Goal: Information Seeking & Learning: Learn about a topic

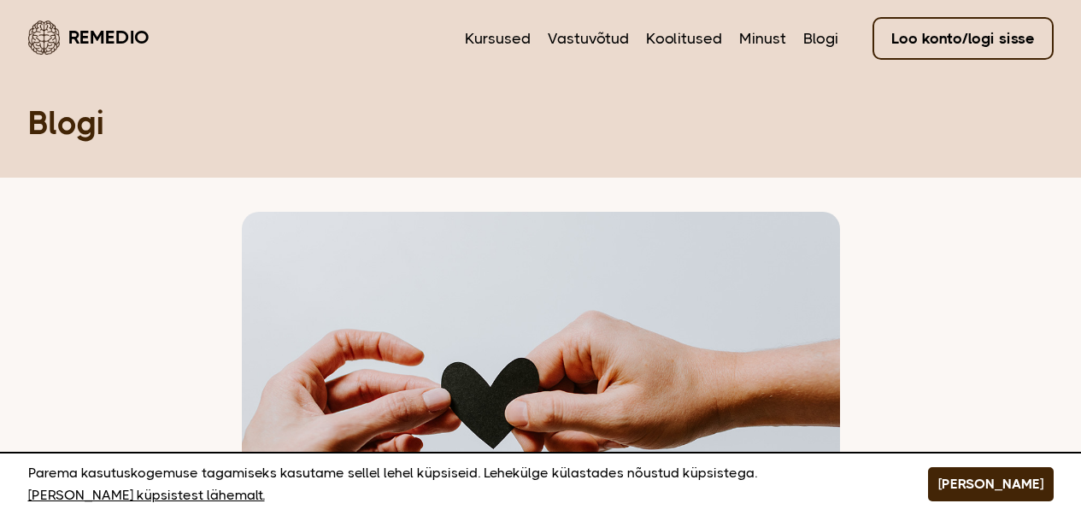
scroll to position [450, 0]
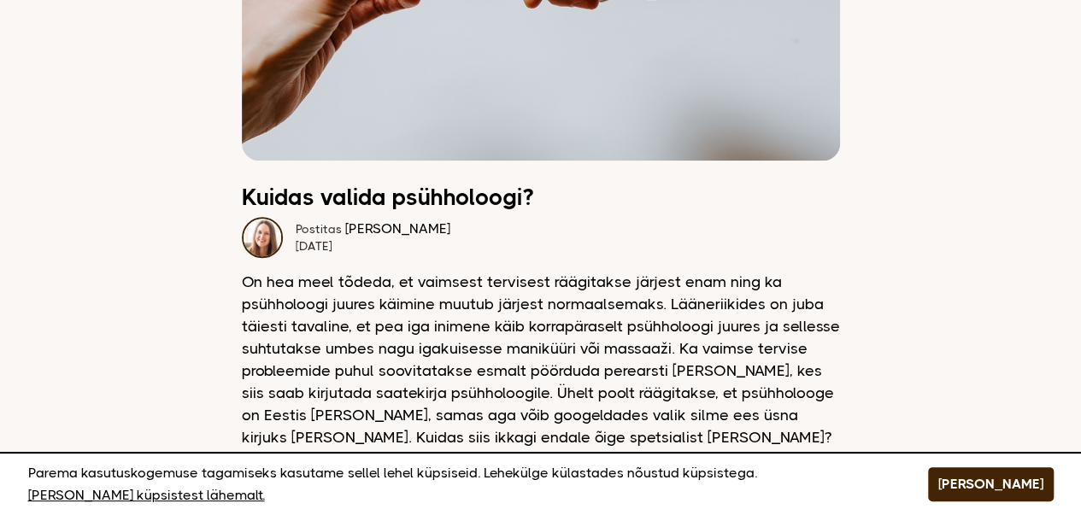
click at [1053, 496] on div "Parema kasutuskogemuse tagamiseks kasutame sellel lehel küpsiseid. Lehekülge kü…" at bounding box center [540, 483] width 1081 height 63
click at [1030, 497] on button "[PERSON_NAME]" at bounding box center [991, 484] width 126 height 34
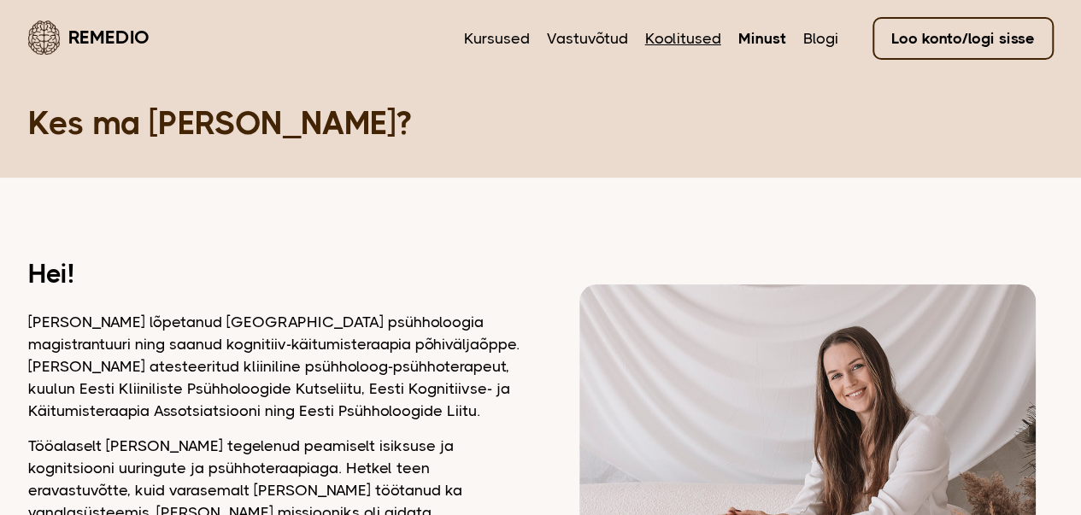
click at [659, 38] on link "Koolitused" at bounding box center [683, 38] width 76 height 22
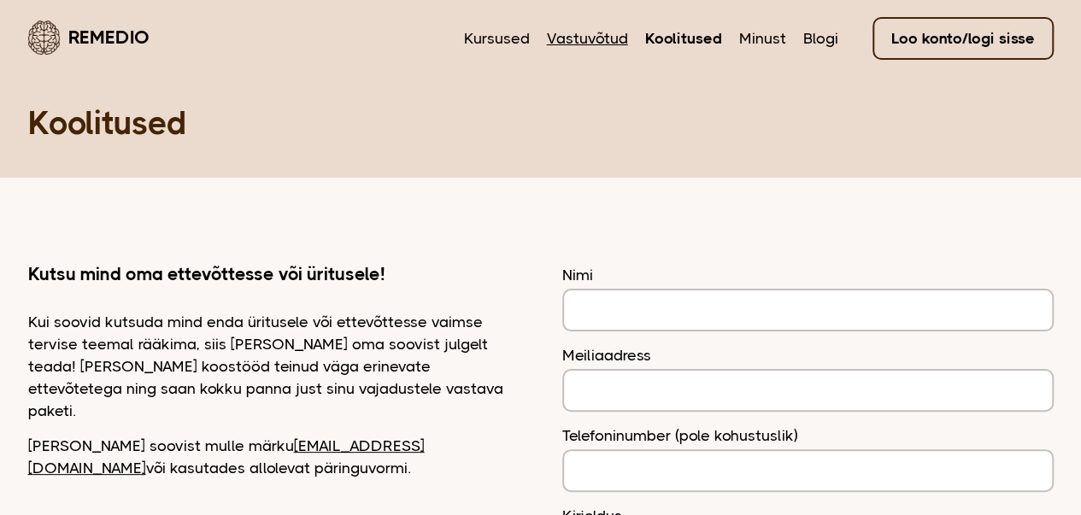
click at [583, 41] on link "Vastuvõtud" at bounding box center [587, 38] width 81 height 22
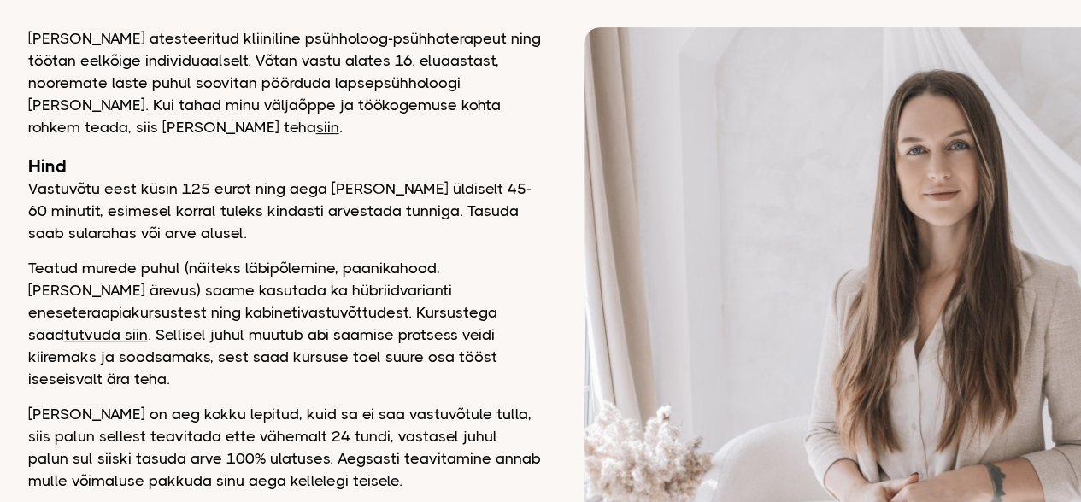
scroll to position [239, 0]
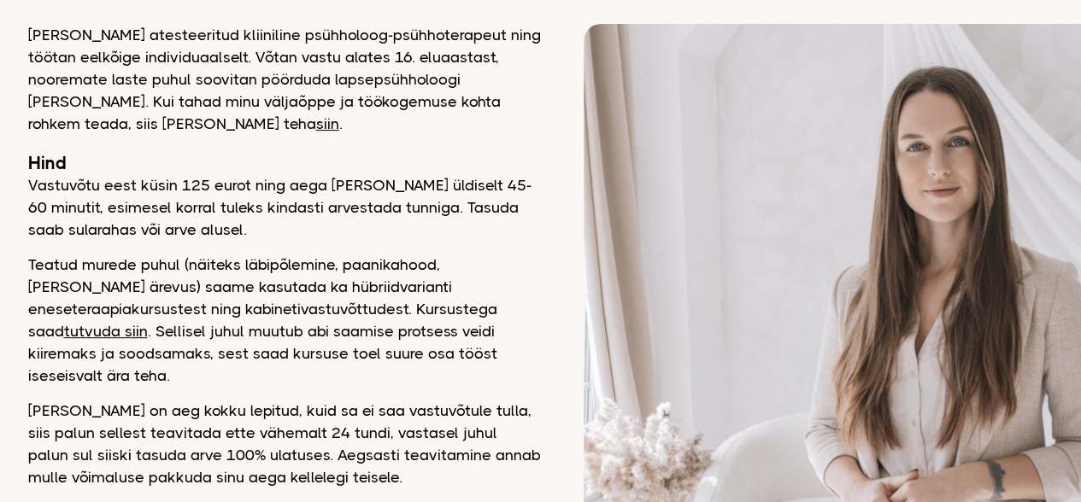
click at [316, 120] on link "siin" at bounding box center [327, 123] width 23 height 17
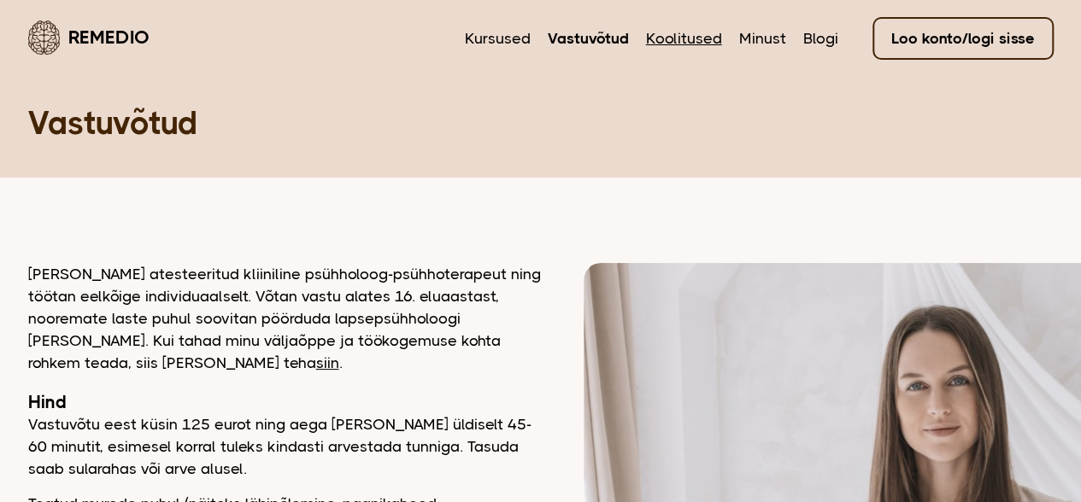
click at [661, 44] on link "Koolitused" at bounding box center [684, 38] width 76 height 22
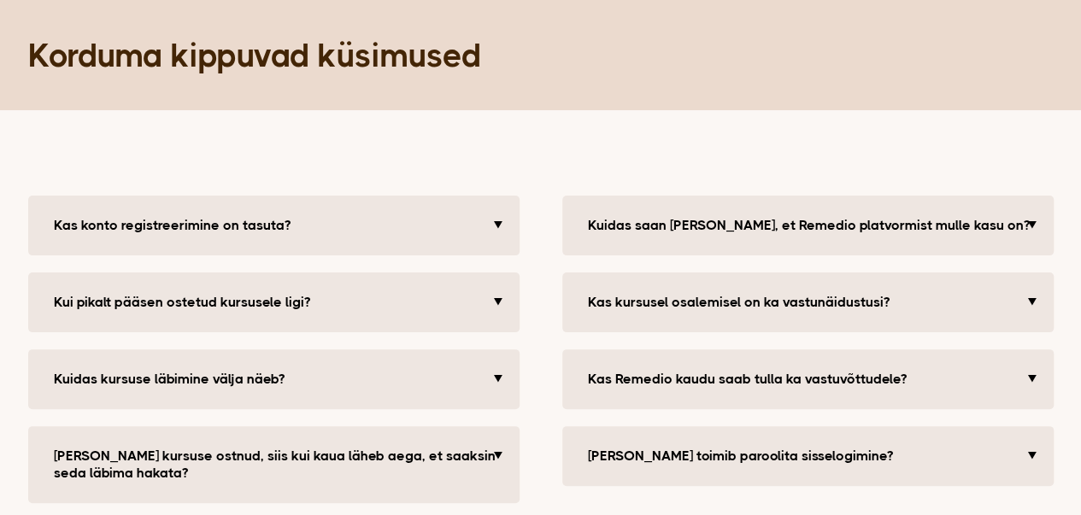
scroll to position [75, 0]
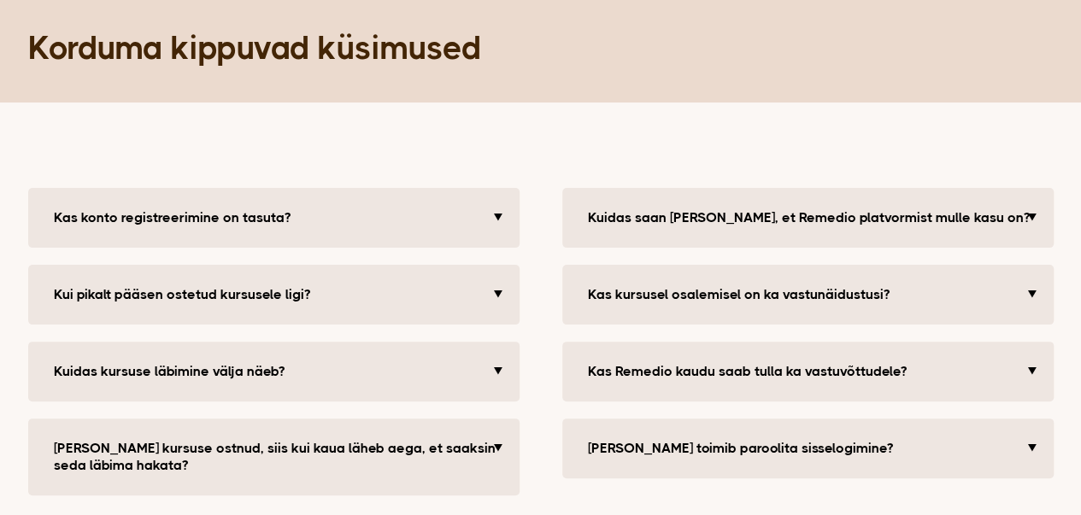
click at [935, 206] on button "Kuidas saan kindel olla, et Remedio platvormist mulle kasu on?" at bounding box center [809, 218] width 461 height 34
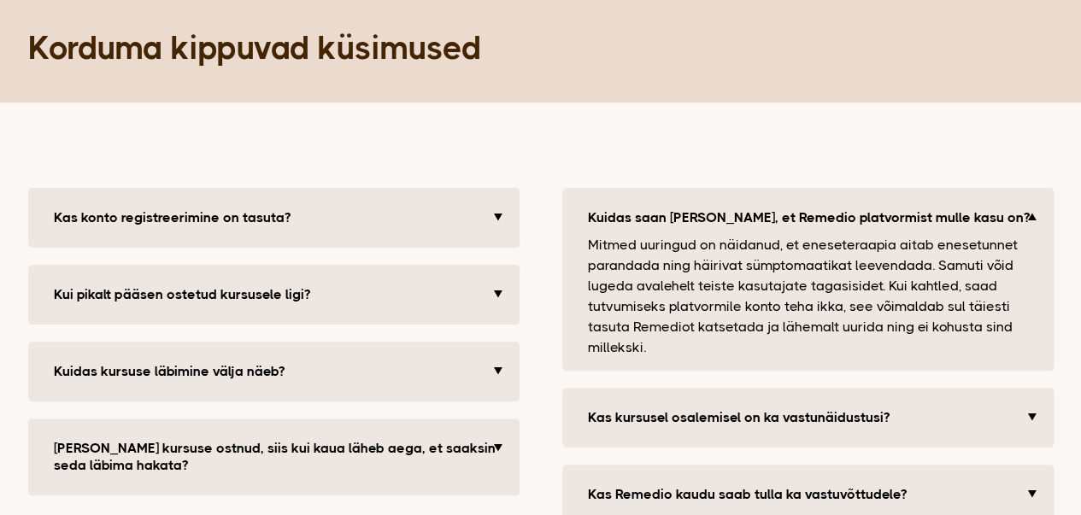
click at [915, 215] on button "Kuidas saan kindel olla, et Remedio platvormist mulle kasu on?" at bounding box center [809, 218] width 461 height 34
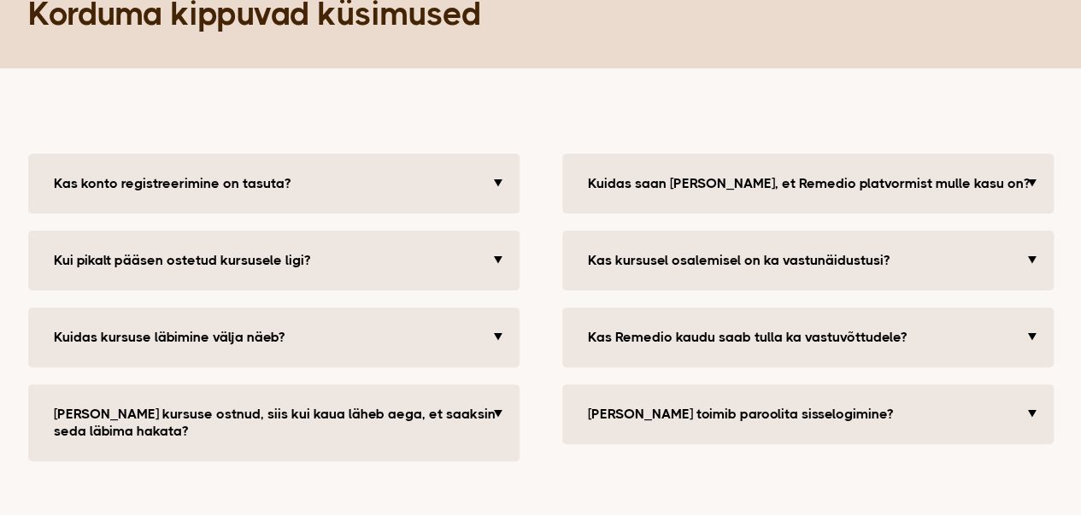
scroll to position [0, 0]
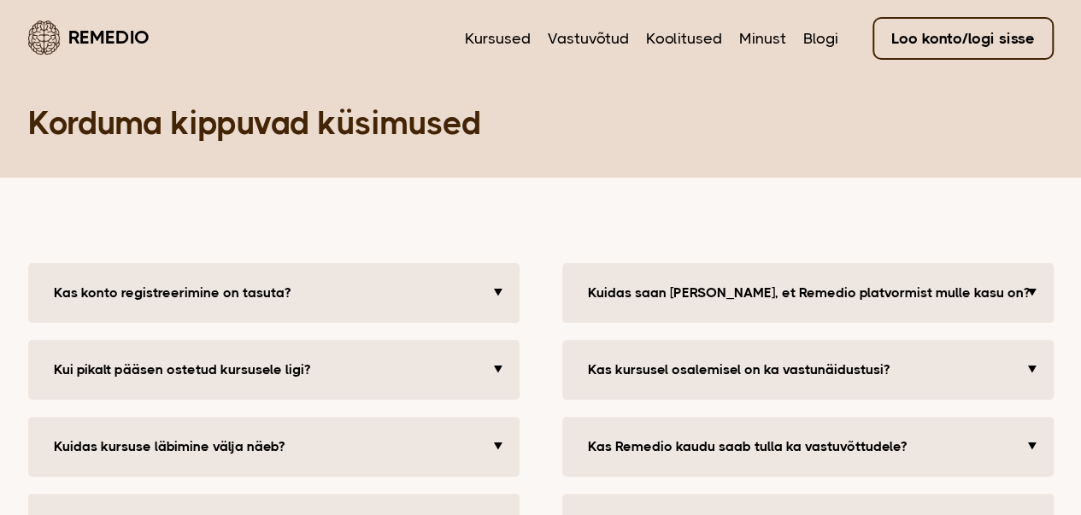
click at [687, 373] on button "Kas kursusel osalemisel on ka vastunäidustusi?" at bounding box center [809, 370] width 461 height 34
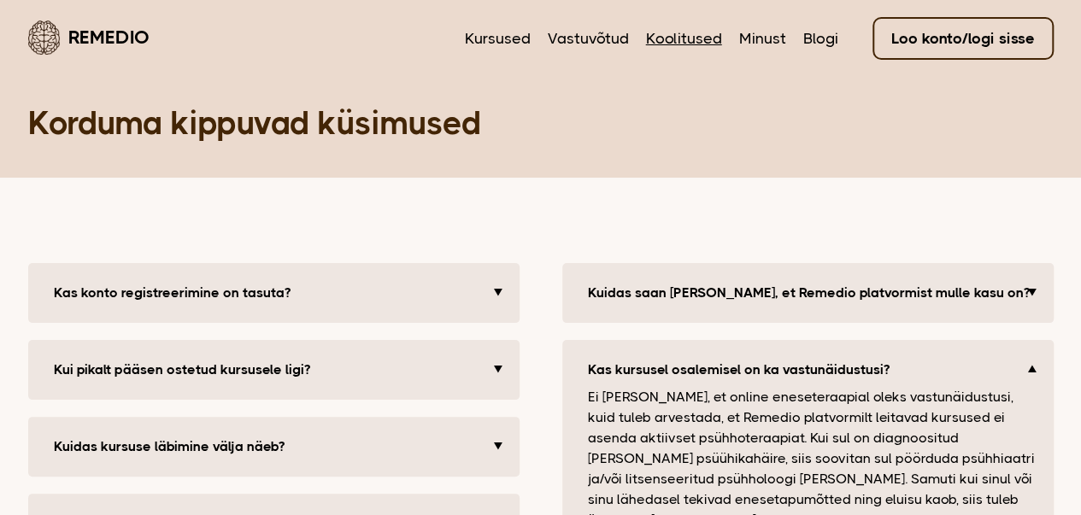
click at [702, 39] on link "Koolitused" at bounding box center [684, 38] width 76 height 22
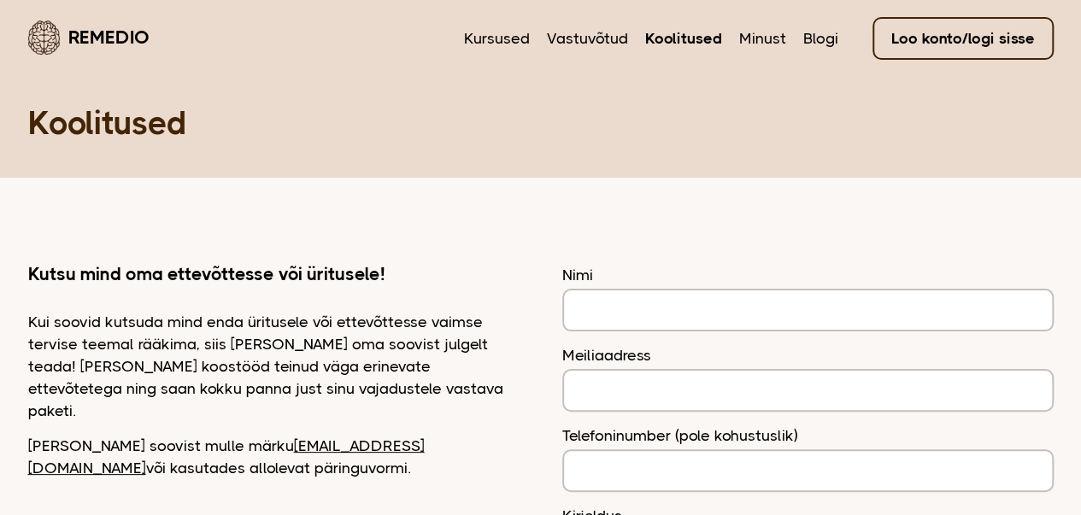
click at [770, 50] on nav "Kursused Vastuvõtud Koolitused Minust Blogi Loo konto/logi sisse" at bounding box center [759, 37] width 590 height 40
click at [765, 40] on link "Minust" at bounding box center [762, 38] width 47 height 22
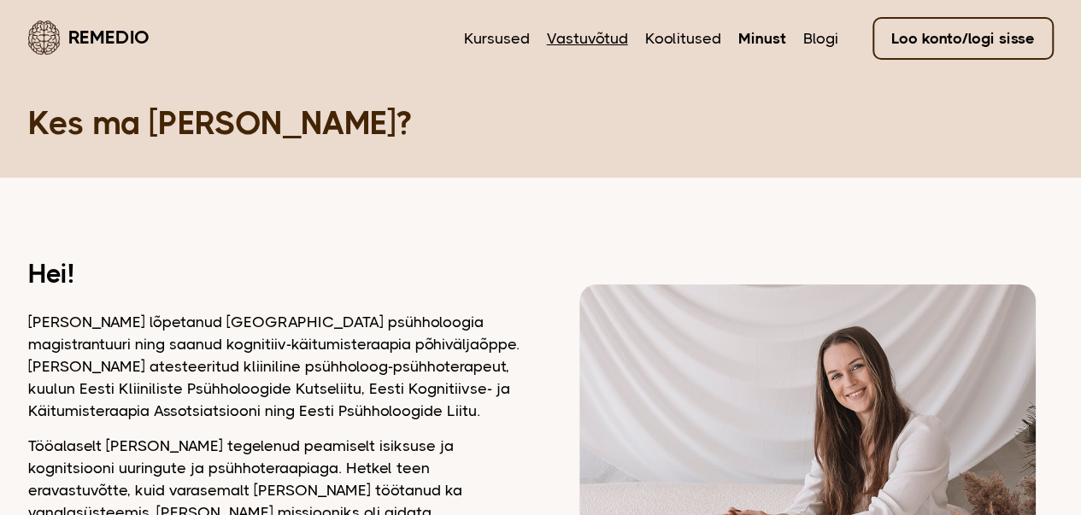
click at [612, 32] on link "Vastuvõtud" at bounding box center [587, 38] width 81 height 22
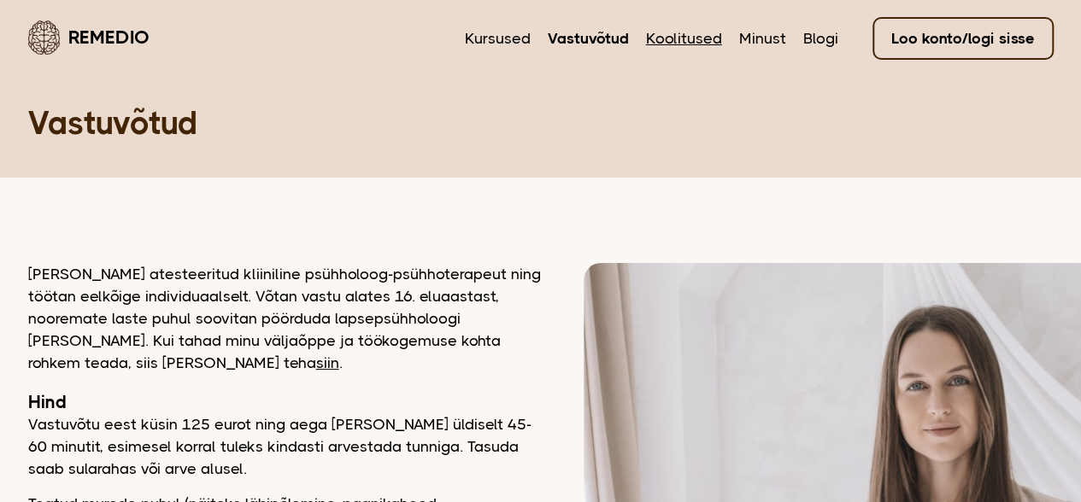
click at [694, 43] on link "Koolitused" at bounding box center [684, 38] width 76 height 22
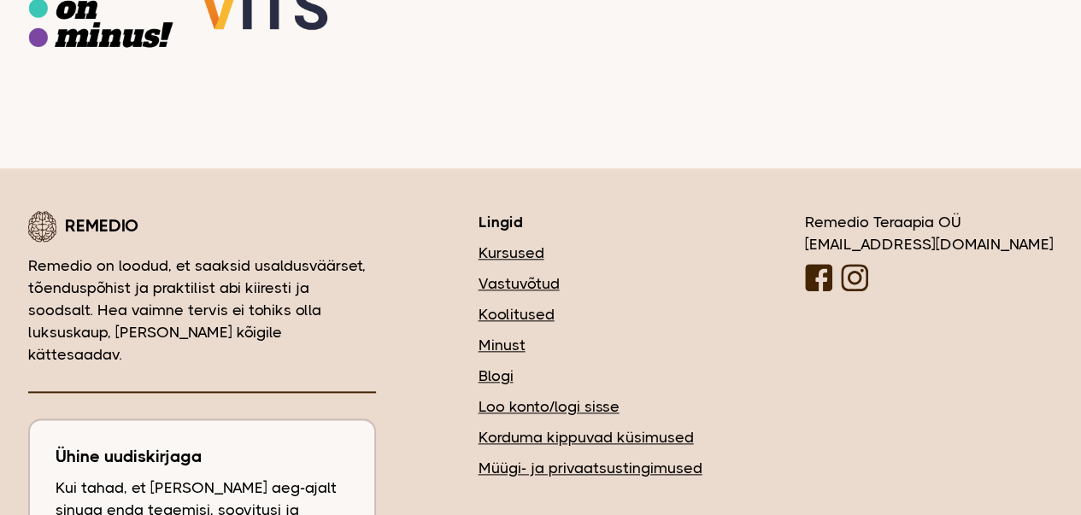
scroll to position [878, 0]
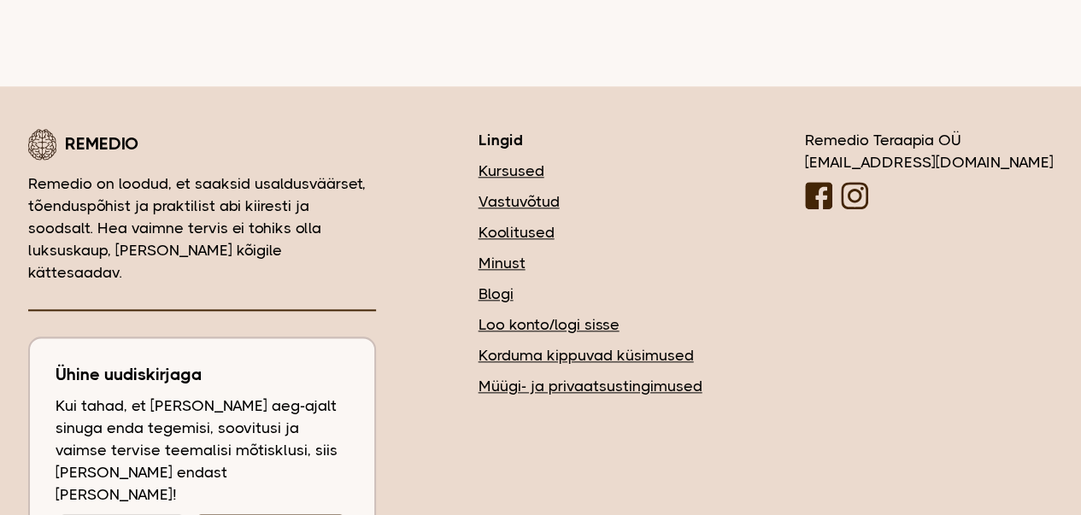
click at [600, 191] on link "Vastuvõtud" at bounding box center [590, 202] width 224 height 22
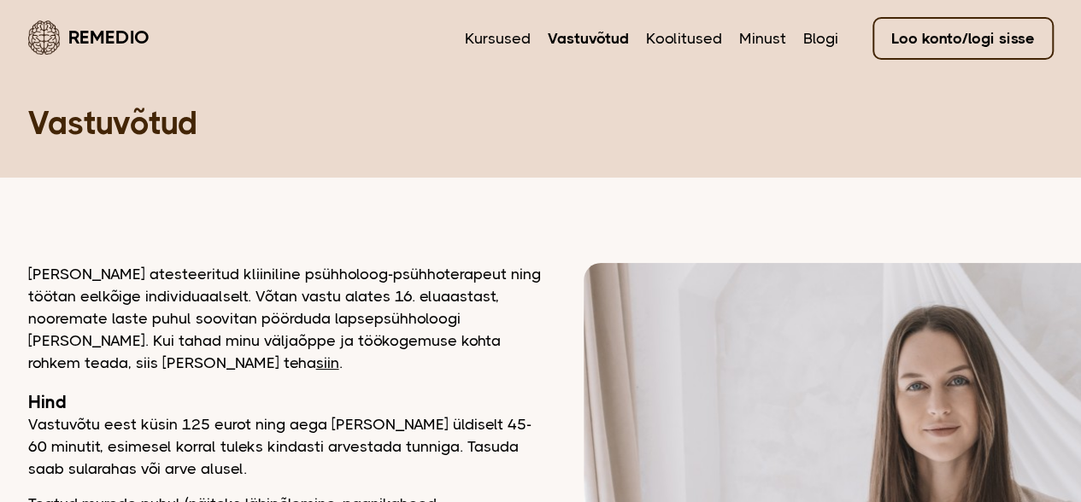
click at [484, 50] on nav "Kursused Vastuvõtud Koolitused Minust Blogi Loo konto/logi sisse" at bounding box center [759, 37] width 589 height 40
click at [487, 39] on link "Kursused" at bounding box center [498, 38] width 66 height 22
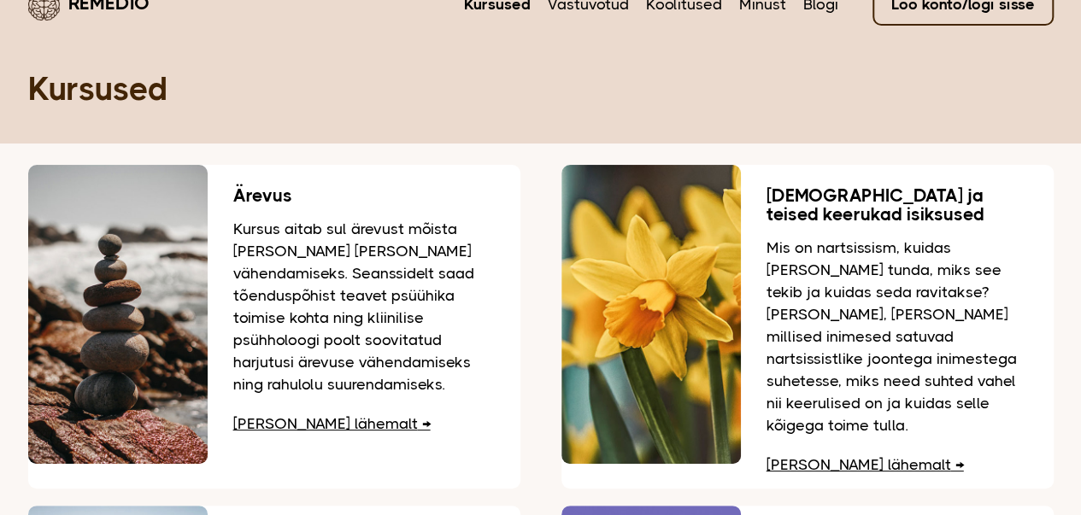
scroll to position [137, 0]
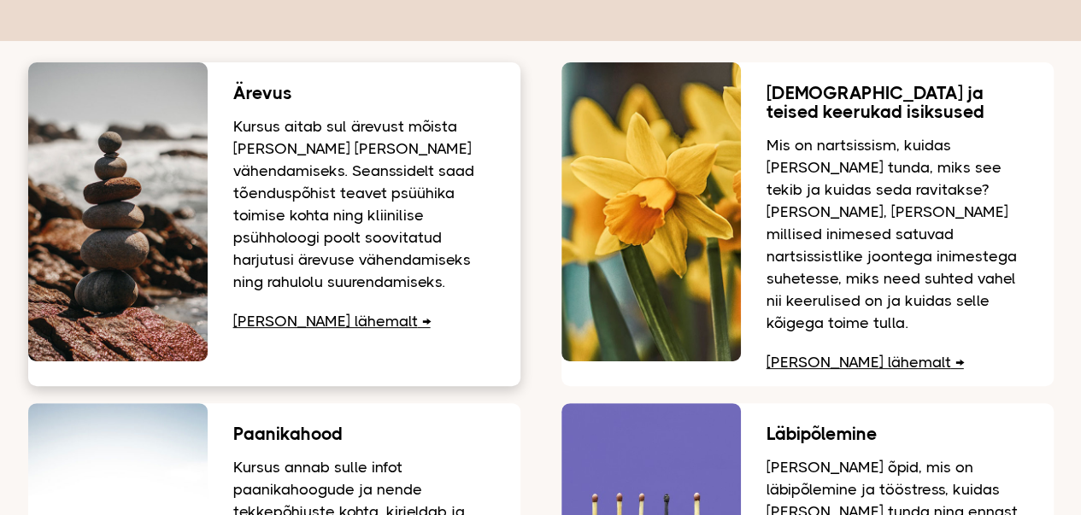
click at [291, 333] on div "Ärevus Kursus aitab sul ärevust mõista ja leida viise selle vähendamiseks. Sean…" at bounding box center [364, 203] width 313 height 283
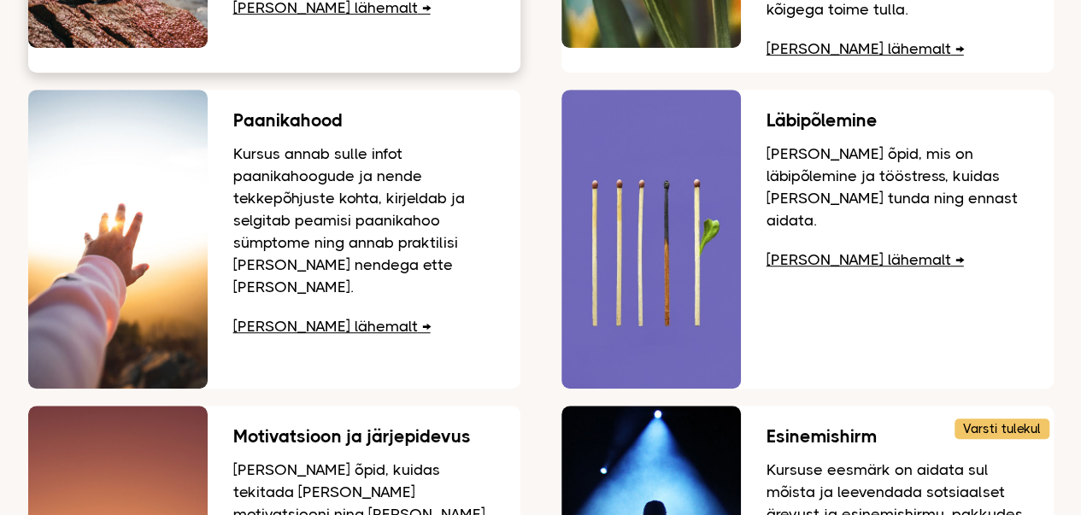
scroll to position [0, 0]
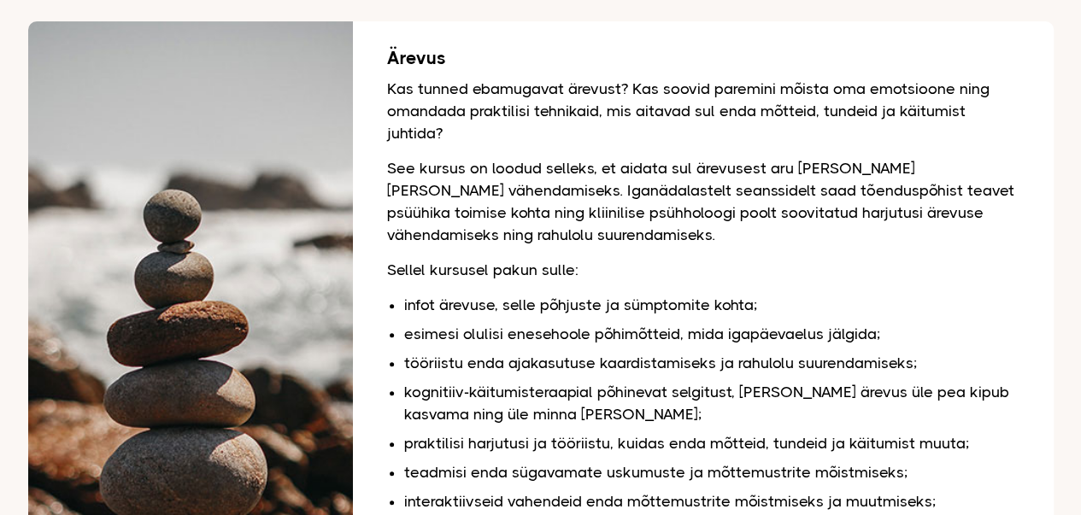
scroll to position [141, 0]
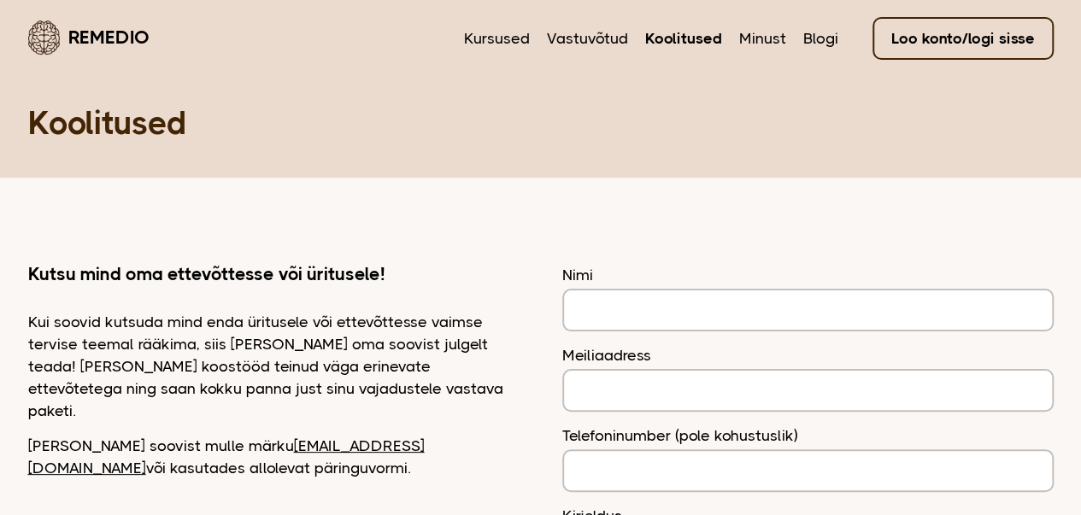
click at [607, 46] on link "Vastuvõtud" at bounding box center [587, 38] width 81 height 22
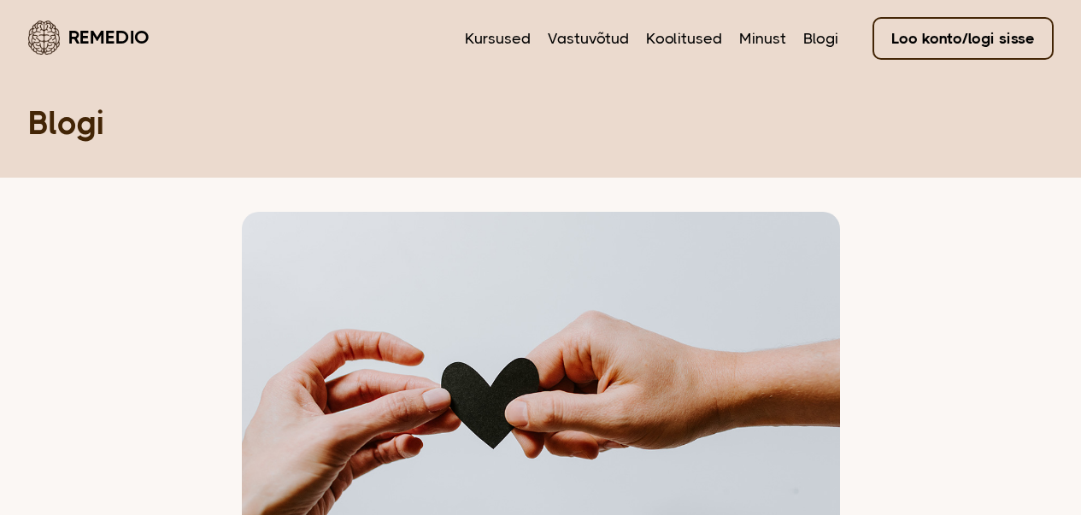
scroll to position [450, 0]
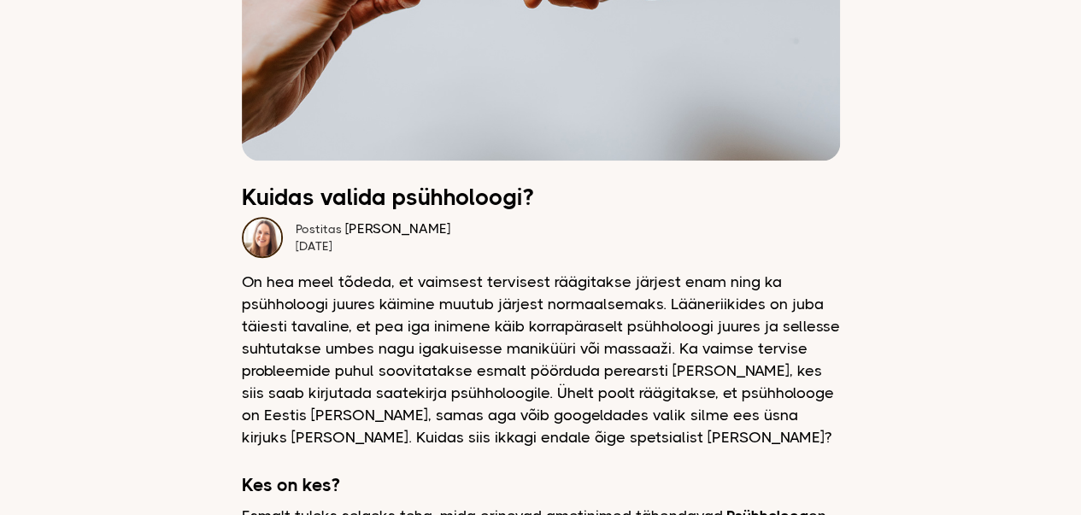
click at [584, 304] on p "On hea meel tõdeda, et vaimsest tervisest räägitakse järjest enam ning ka psühh…" at bounding box center [541, 360] width 598 height 178
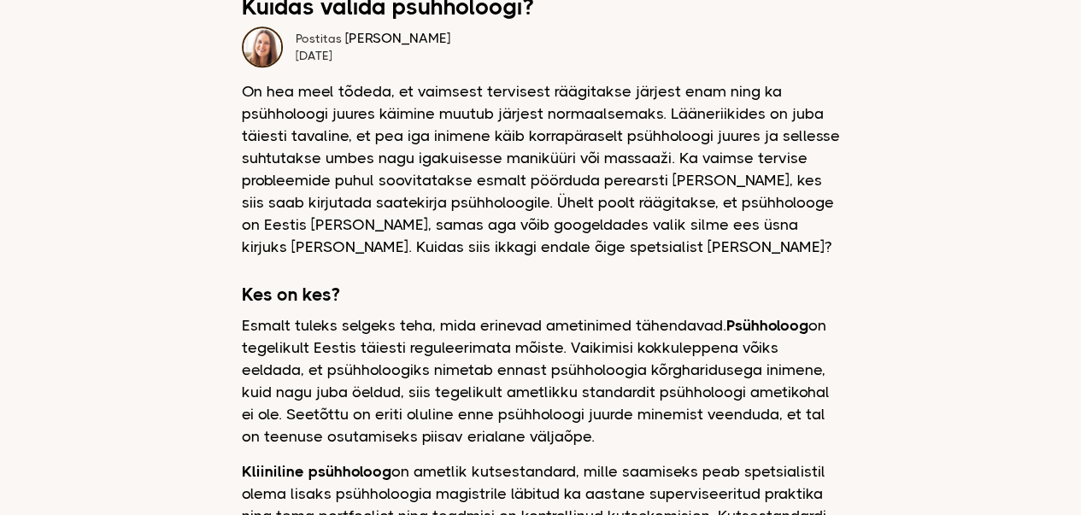
scroll to position [593, 0]
